Goal: Check status: Check status

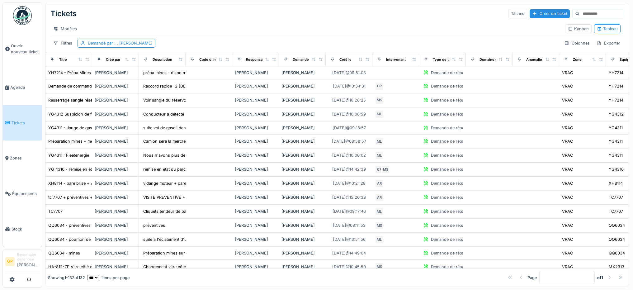
select select "***"
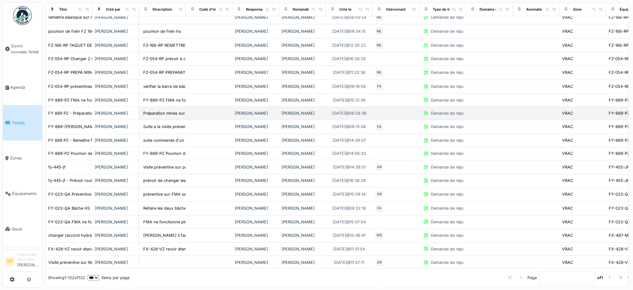
scroll to position [810, 0]
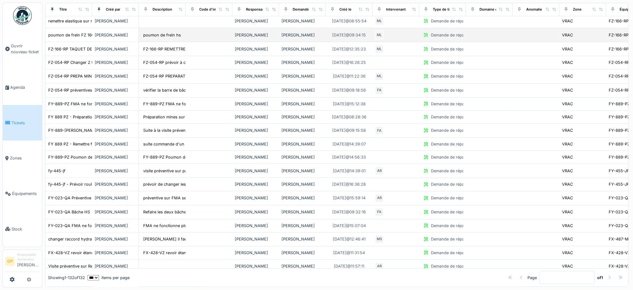
click at [212, 35] on td at bounding box center [209, 35] width 47 height 14
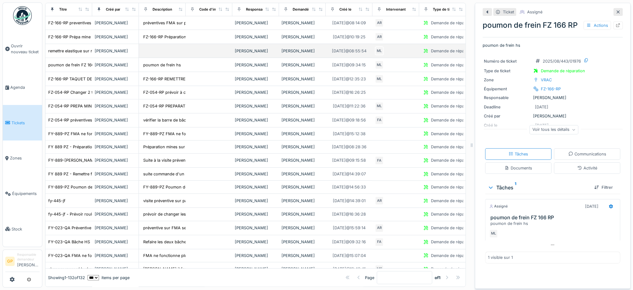
scroll to position [779, 0]
click at [184, 52] on td at bounding box center [162, 52] width 47 height 14
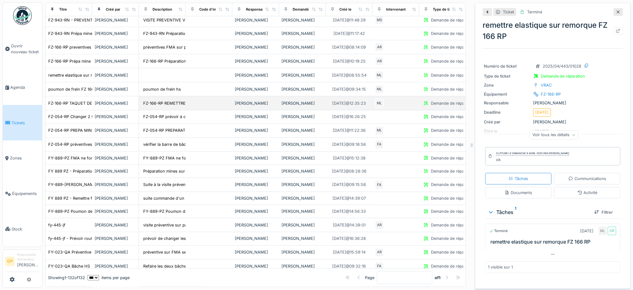
scroll to position [685, 0]
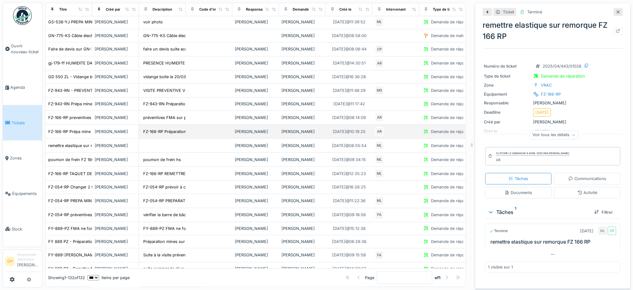
click at [208, 125] on td at bounding box center [209, 132] width 47 height 14
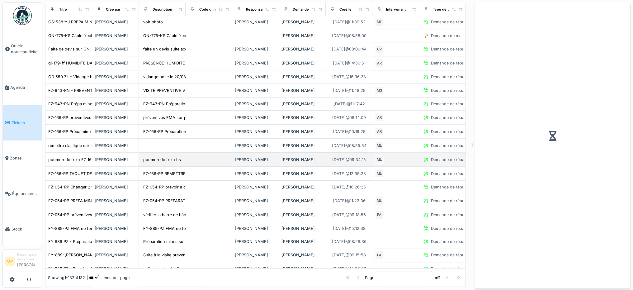
click at [216, 153] on td at bounding box center [209, 160] width 47 height 14
